Goal: Book appointment/travel/reservation

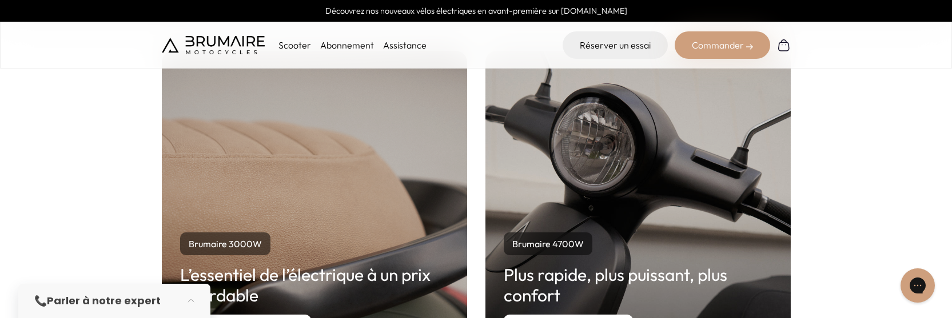
scroll to position [2136, 0]
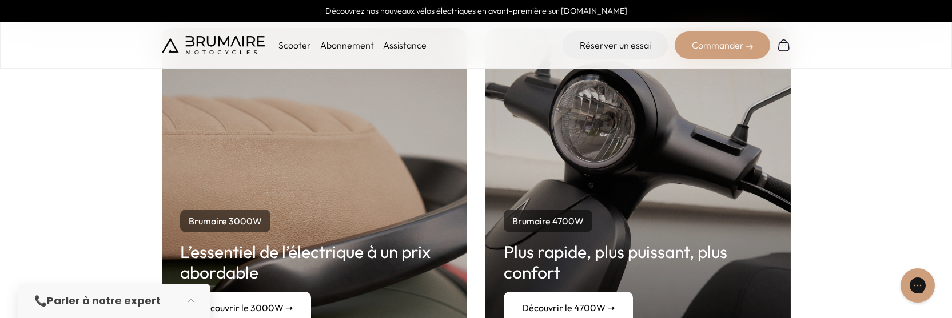
drag, startPoint x: 354, startPoint y: 93, endPoint x: 365, endPoint y: 133, distance: 41.6
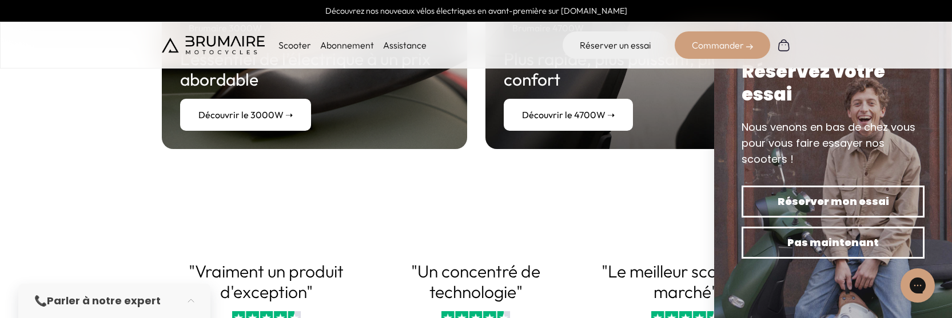
drag, startPoint x: 468, startPoint y: 83, endPoint x: 473, endPoint y: 127, distance: 44.4
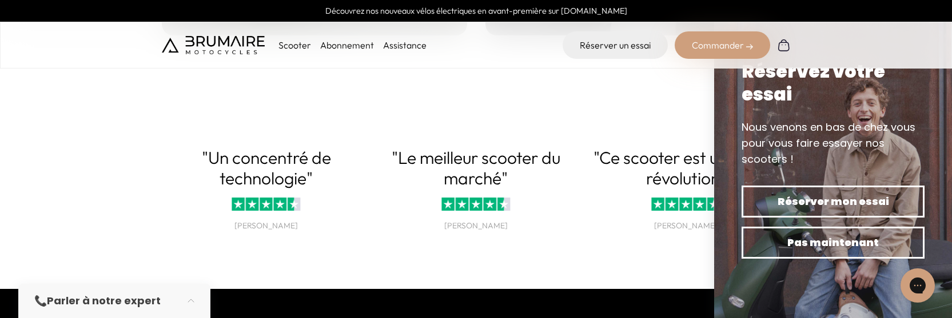
scroll to position [2463, 0]
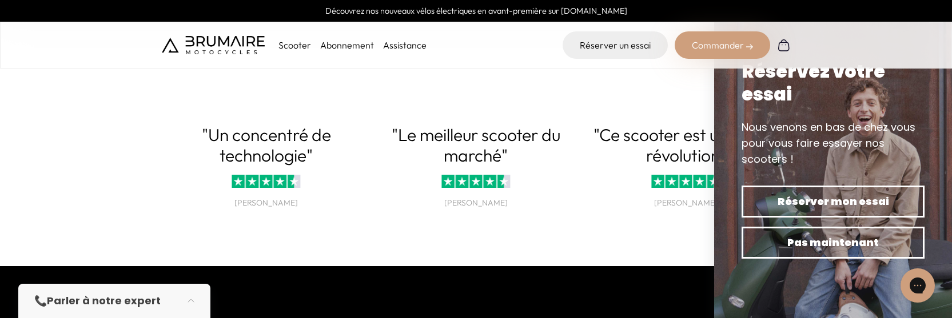
drag, startPoint x: 508, startPoint y: 136, endPoint x: 506, endPoint y: 181, distance: 45.8
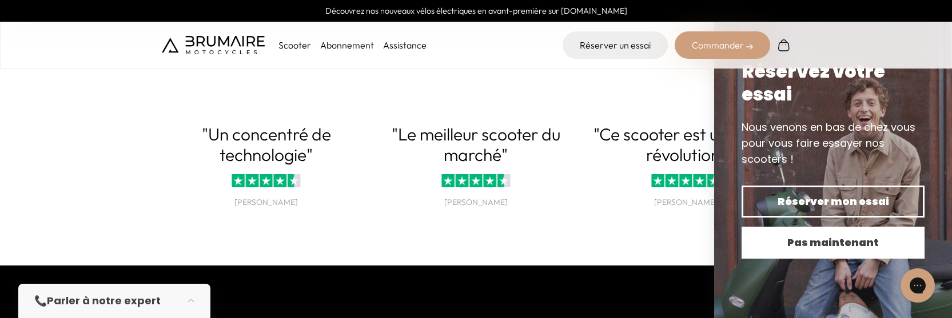
click at [892, 250] on span "Pas maintenant" at bounding box center [833, 243] width 143 height 16
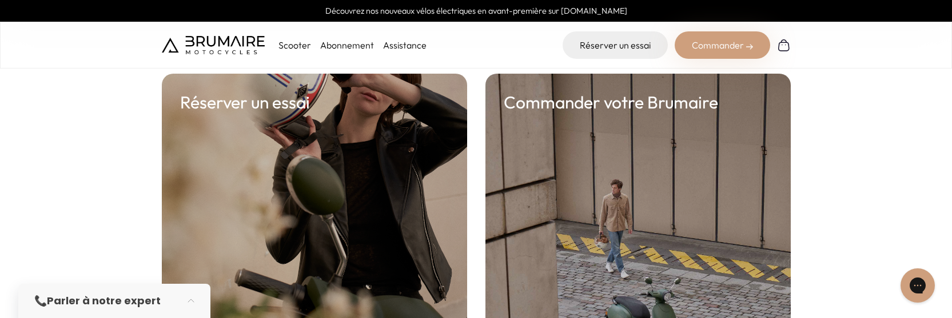
drag, startPoint x: 544, startPoint y: 136, endPoint x: 533, endPoint y: 218, distance: 83.0
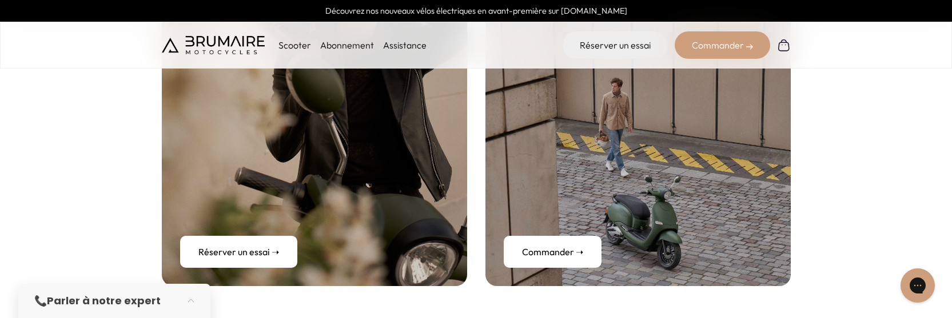
drag, startPoint x: 524, startPoint y: 225, endPoint x: 472, endPoint y: 169, distance: 76.5
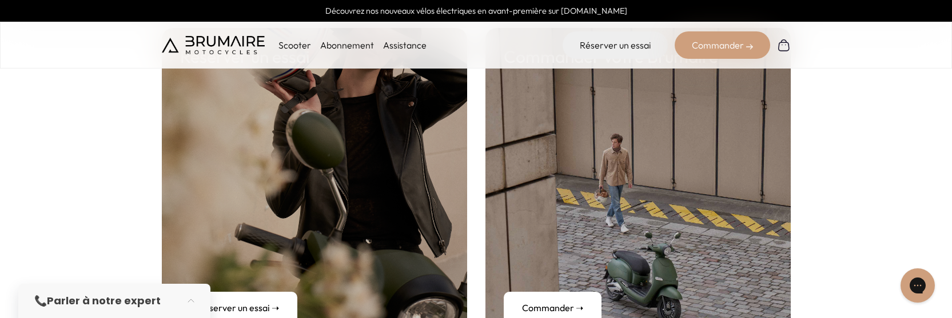
drag, startPoint x: 469, startPoint y: 189, endPoint x: 462, endPoint y: 154, distance: 36.2
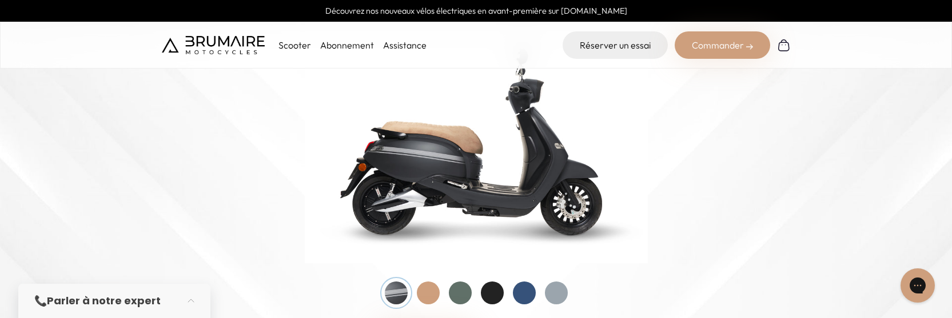
drag, startPoint x: 476, startPoint y: 165, endPoint x: 480, endPoint y: 103, distance: 61.9
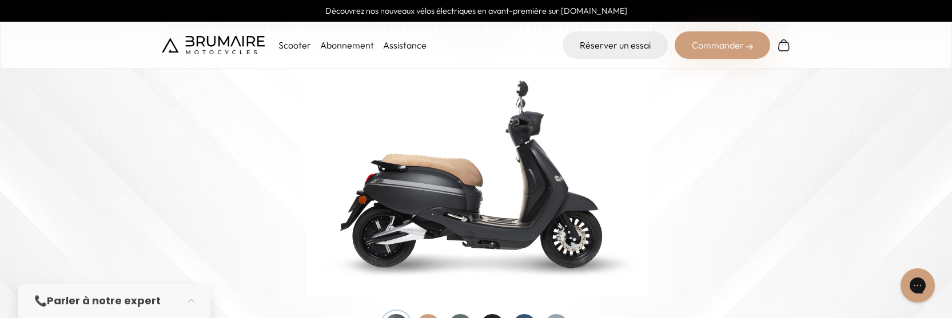
scroll to position [0, 0]
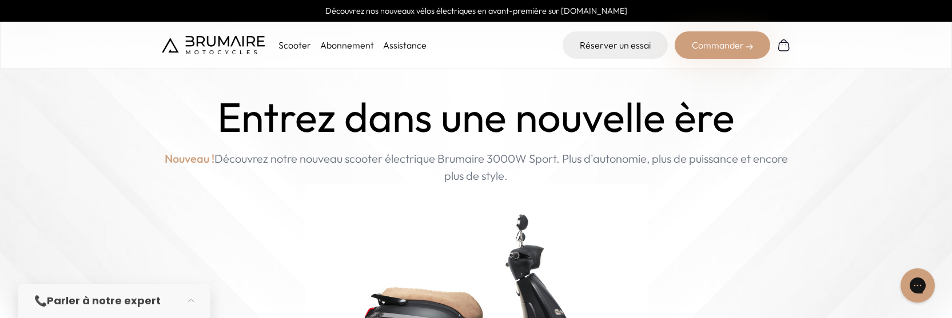
drag, startPoint x: 450, startPoint y: 236, endPoint x: 449, endPoint y: 82, distance: 153.8
click at [258, 50] on img at bounding box center [213, 45] width 103 height 18
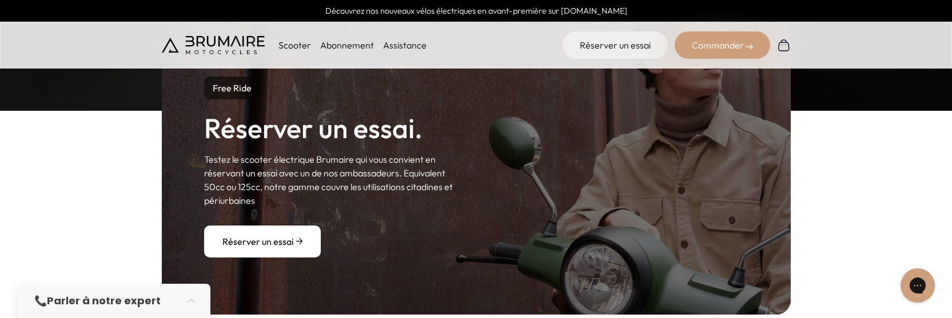
scroll to position [1372, 0]
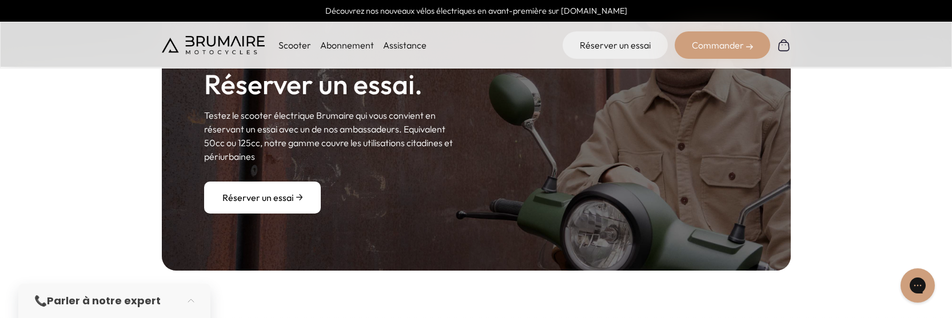
click at [246, 192] on link "Réserver un essai" at bounding box center [262, 198] width 117 height 32
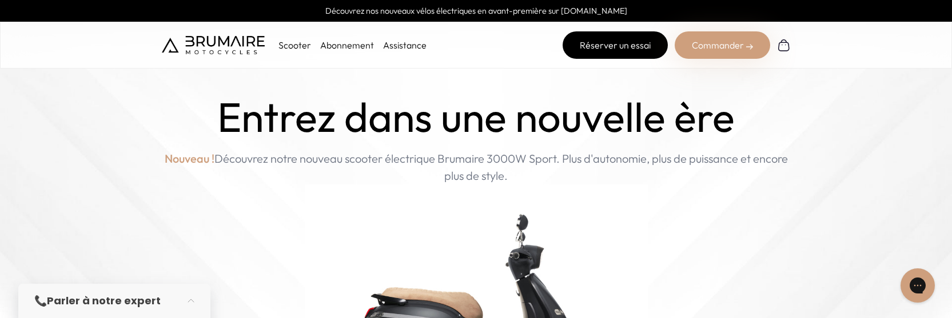
drag, startPoint x: 593, startPoint y: 77, endPoint x: 608, endPoint y: 50, distance: 30.9
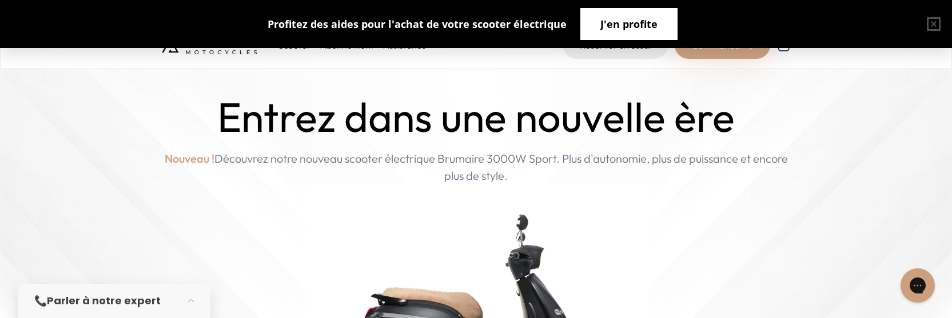
drag, startPoint x: 628, startPoint y: 126, endPoint x: 608, endPoint y: 31, distance: 96.4
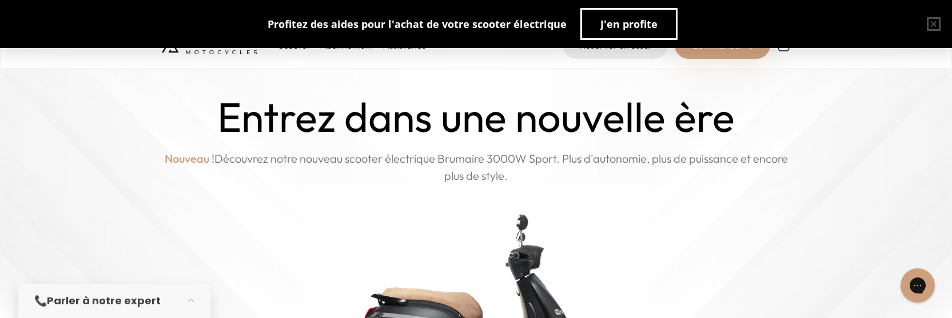
drag, startPoint x: 552, startPoint y: 119, endPoint x: 560, endPoint y: -6, distance: 126.0
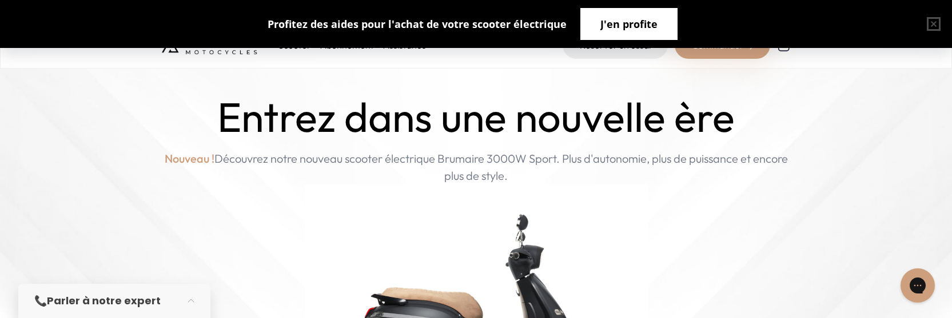
click at [605, 25] on span "J'en profite" at bounding box center [628, 24] width 57 height 16
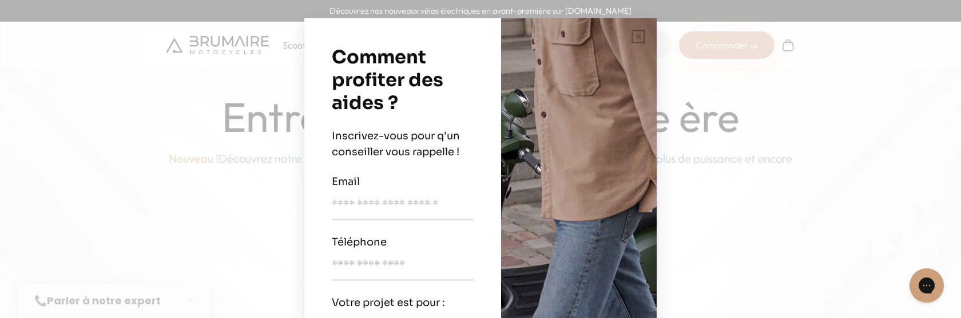
click at [686, 115] on div "**********" at bounding box center [480, 159] width 961 height 318
drag, startPoint x: 890, startPoint y: 126, endPoint x: 890, endPoint y: 114, distance: 12.0
click at [890, 114] on div "**********" at bounding box center [480, 159] width 961 height 318
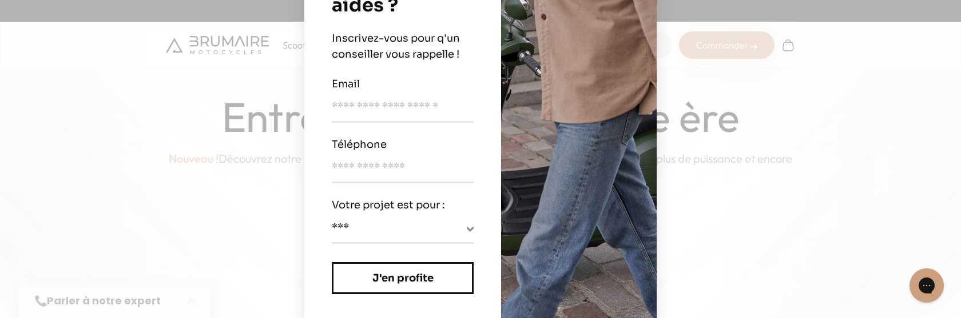
scroll to position [119, 0]
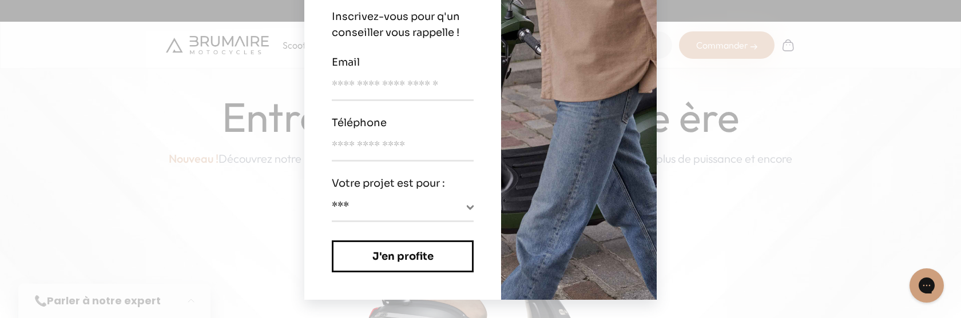
click at [208, 204] on div "**********" at bounding box center [480, 159] width 961 height 318
click at [209, 202] on div "**********" at bounding box center [480, 159] width 961 height 318
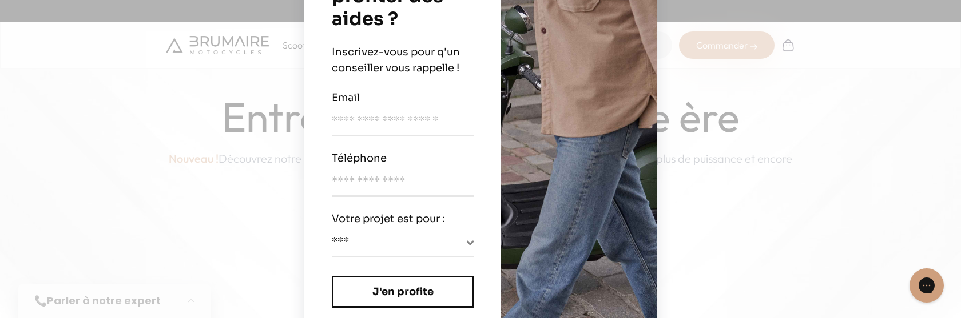
scroll to position [0, 0]
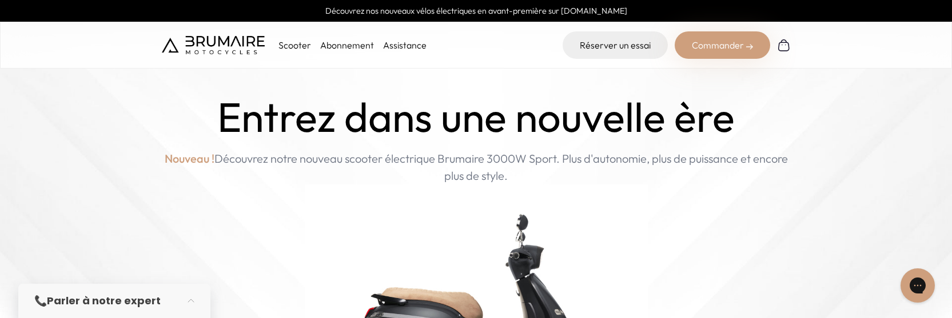
click at [572, 115] on h1 "Entrez dans une nouvelle ère" at bounding box center [475, 117] width 517 height 47
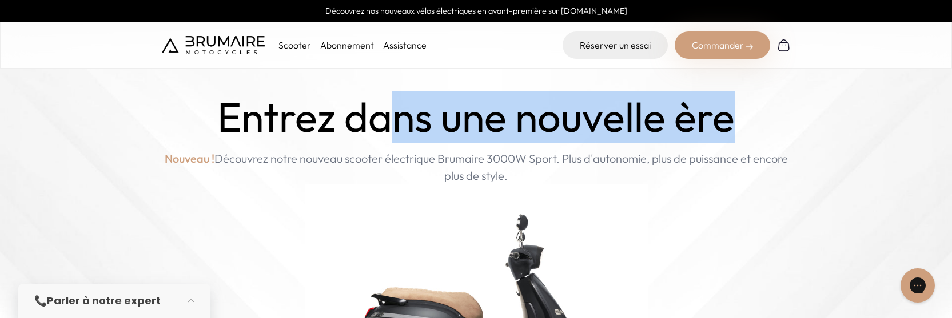
click at [573, 115] on h1 "Entrez dans une nouvelle ère" at bounding box center [475, 117] width 517 height 47
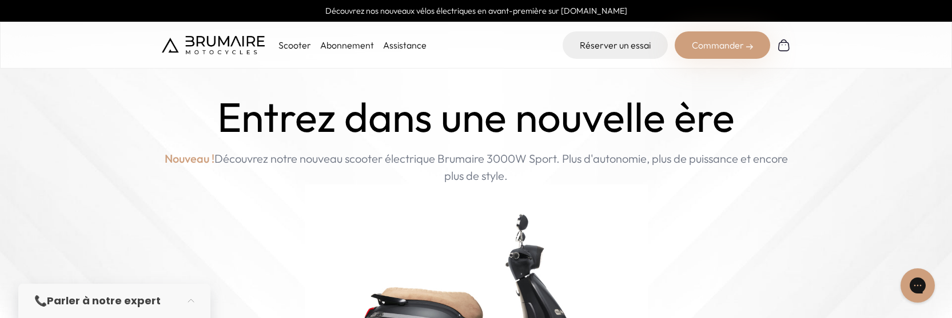
click at [573, 115] on h1 "Entrez dans une nouvelle ère" at bounding box center [475, 117] width 517 height 47
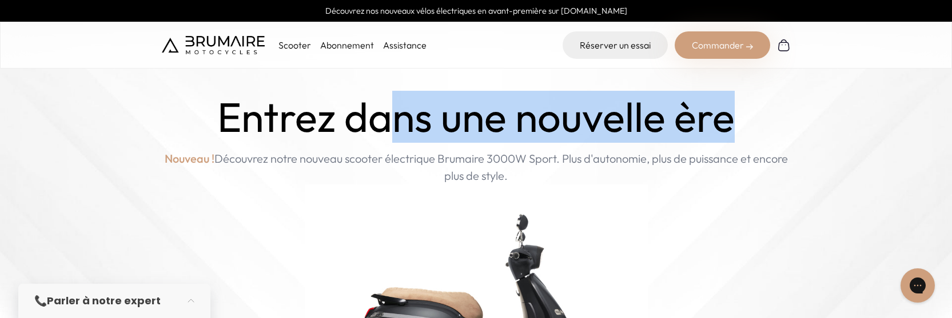
click at [573, 115] on h1 "Entrez dans une nouvelle ère" at bounding box center [475, 117] width 517 height 47
click at [628, 111] on h1 "Entrez dans une nouvelle ère" at bounding box center [475, 117] width 517 height 47
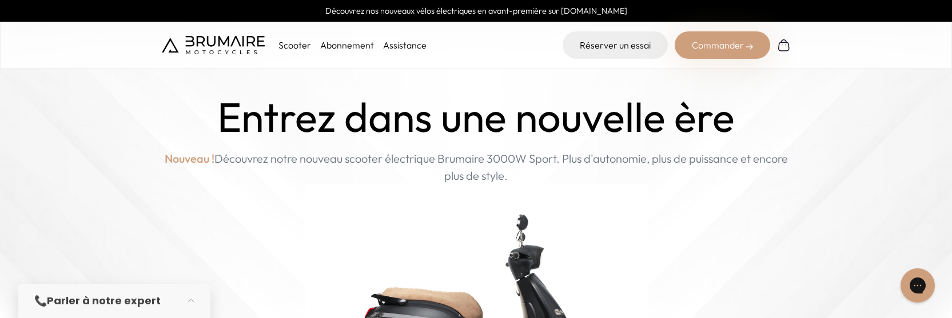
click at [628, 111] on h1 "Entrez dans une nouvelle ère" at bounding box center [475, 117] width 517 height 47
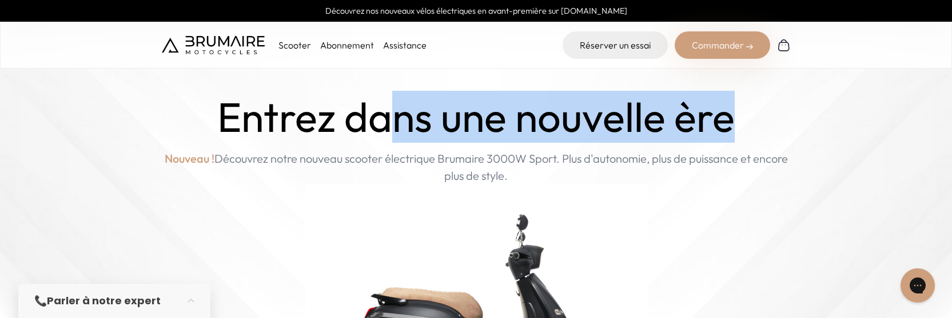
click at [628, 111] on h1 "Entrez dans une nouvelle ère" at bounding box center [475, 117] width 517 height 47
click at [528, 123] on h1 "Entrez dans une nouvelle ère" at bounding box center [475, 117] width 517 height 47
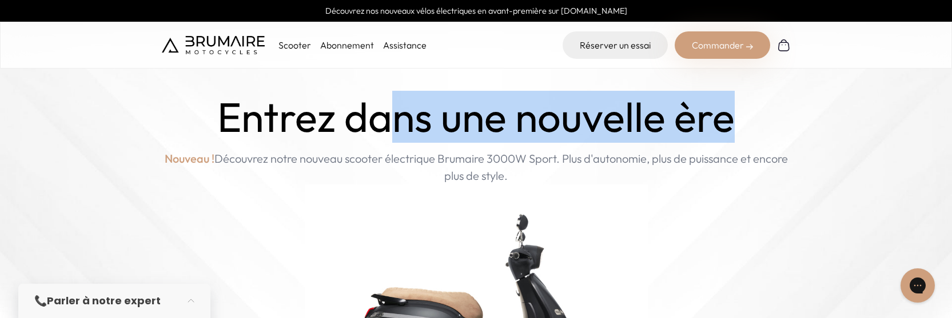
click at [528, 123] on h1 "Entrez dans une nouvelle ère" at bounding box center [475, 117] width 517 height 47
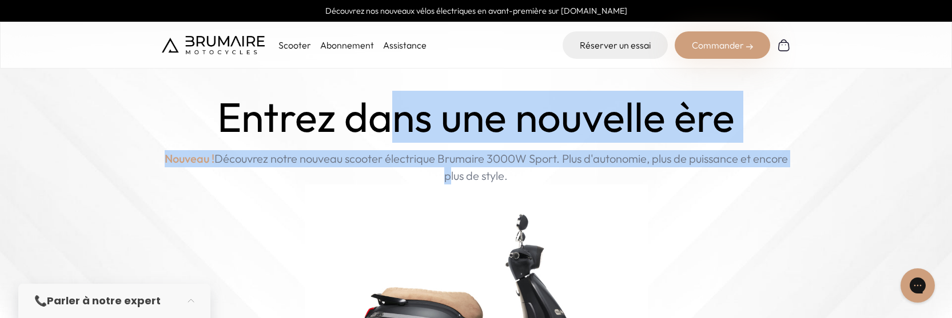
drag, startPoint x: 774, startPoint y: 118, endPoint x: 184, endPoint y: 106, distance: 590.2
click at [184, 106] on div "Entrez dans une nouvelle ère Nouveau ! Découvrez notre nouveau scooter électriq…" at bounding box center [476, 306] width 629 height 425
click at [184, 111] on div "Entrez dans une nouvelle ère Nouveau ! Découvrez notre nouveau scooter électriq…" at bounding box center [476, 306] width 629 height 425
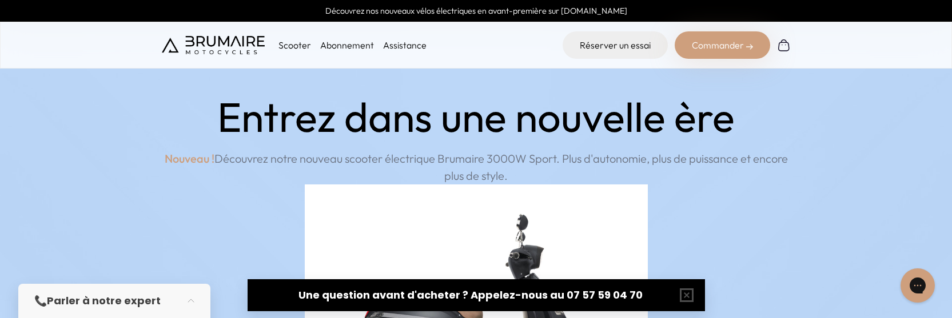
drag, startPoint x: 224, startPoint y: 126, endPoint x: 756, endPoint y: 90, distance: 533.5
click at [754, 91] on home-hero "Entrez dans une nouvelle ère Nouveau ! Découvrez notre nouveau scooter électriq…" at bounding box center [476, 275] width 952 height 551
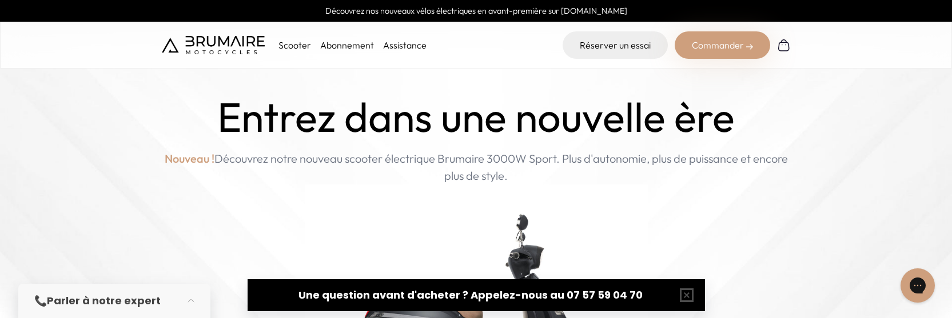
click at [746, 140] on div "Entrez dans une nouvelle ère Nouveau ! Découvrez notre nouveau scooter électriq…" at bounding box center [476, 306] width 629 height 425
click at [762, 123] on div "Entrez dans une nouvelle ère Nouveau ! Découvrez notre nouveau scooter électriq…" at bounding box center [476, 306] width 629 height 425
click at [728, 129] on h1 "Entrez dans une nouvelle ère" at bounding box center [475, 117] width 517 height 47
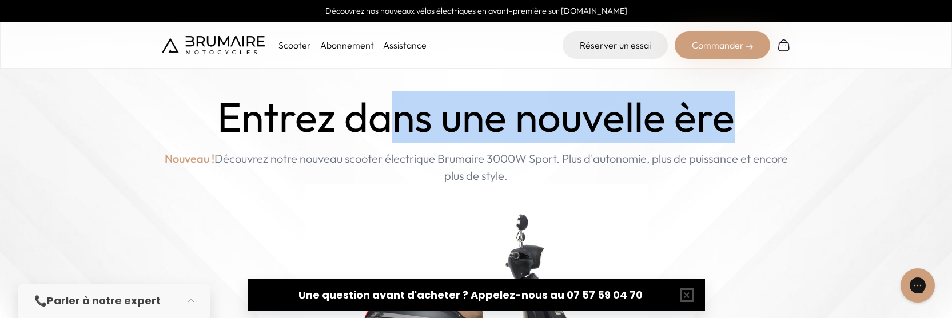
click at [728, 129] on h1 "Entrez dans une nouvelle ère" at bounding box center [475, 117] width 517 height 47
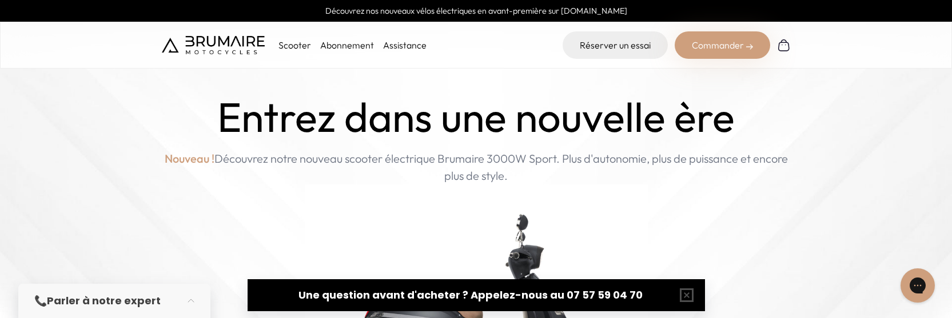
click at [776, 122] on div "Entrez dans une nouvelle ère Nouveau ! Découvrez notre nouveau scooter électriq…" at bounding box center [476, 306] width 629 height 425
drag, startPoint x: 754, startPoint y: 123, endPoint x: 209, endPoint y: 78, distance: 546.8
click at [194, 83] on home-hero "Entrez dans une nouvelle ère Nouveau ! Découvrez notre nouveau scooter électriq…" at bounding box center [476, 275] width 952 height 551
click at [338, 138] on h1 "Entrez dans une nouvelle ère" at bounding box center [475, 117] width 517 height 47
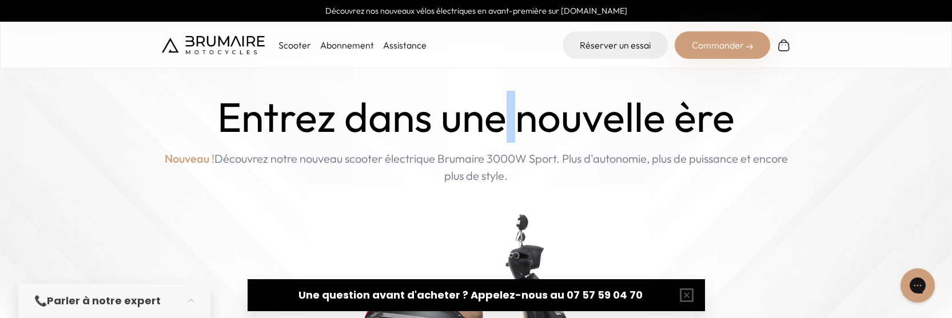
click at [338, 138] on h1 "Entrez dans une nouvelle ère" at bounding box center [475, 117] width 517 height 47
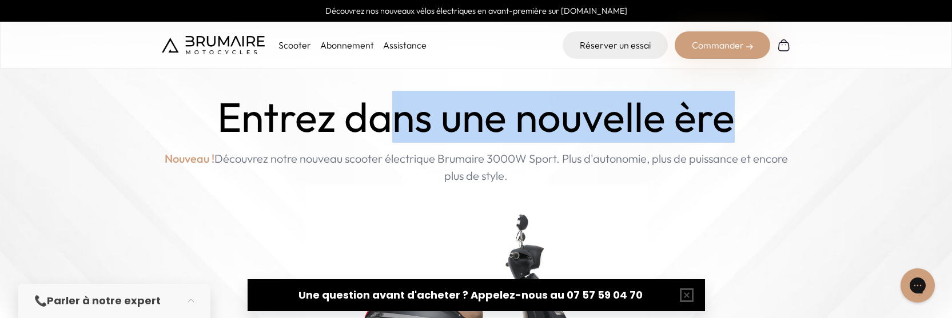
click at [338, 138] on h1 "Entrez dans une nouvelle ère" at bounding box center [475, 117] width 517 height 47
click at [244, 117] on h1 "Entrez dans une nouvelle ère" at bounding box center [475, 117] width 517 height 47
drag, startPoint x: 218, startPoint y: 114, endPoint x: 776, endPoint y: 105, distance: 558.1
click at [776, 105] on div "Entrez dans une nouvelle ère Nouveau ! Découvrez notre nouveau scooter électriq…" at bounding box center [476, 306] width 629 height 425
